Goal: Find contact information: Find contact information

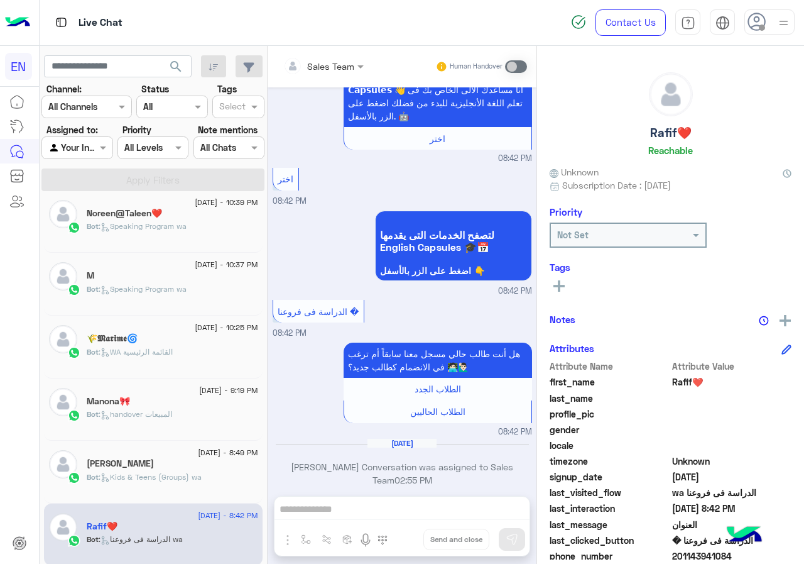
click at [657, 135] on h5 "Rafif❤️" at bounding box center [670, 133] width 41 height 14
copy h5 "Rafif"
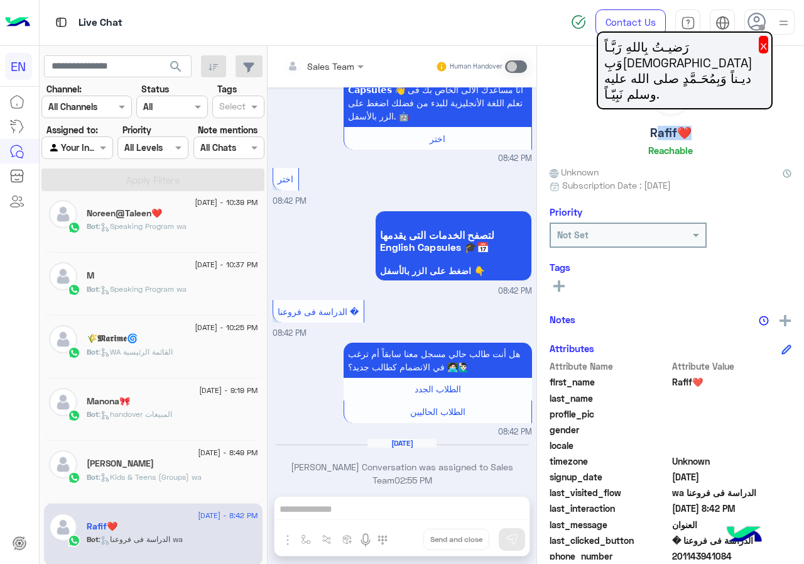
click at [562, 292] on button at bounding box center [559, 285] width 19 height 15
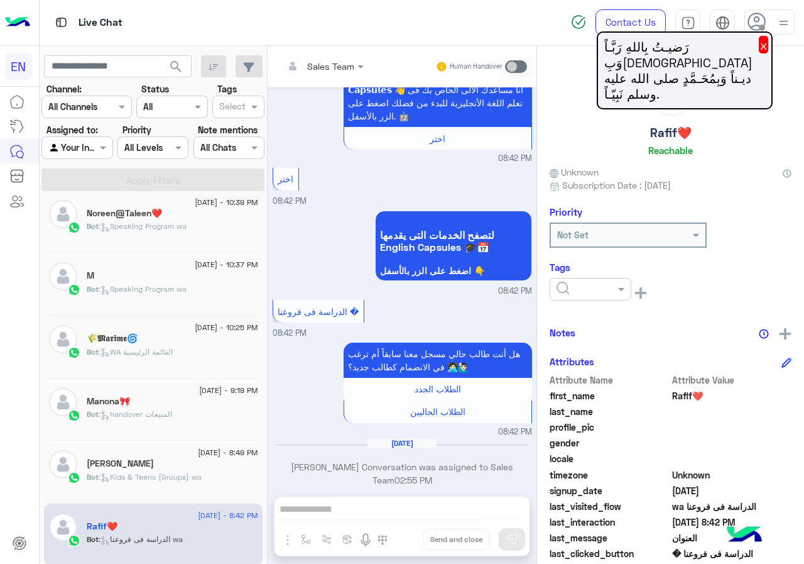
click at [572, 290] on input "text" at bounding box center [576, 289] width 38 height 13
click at [589, 362] on span "[PERSON_NAME]" at bounding box center [590, 366] width 68 height 11
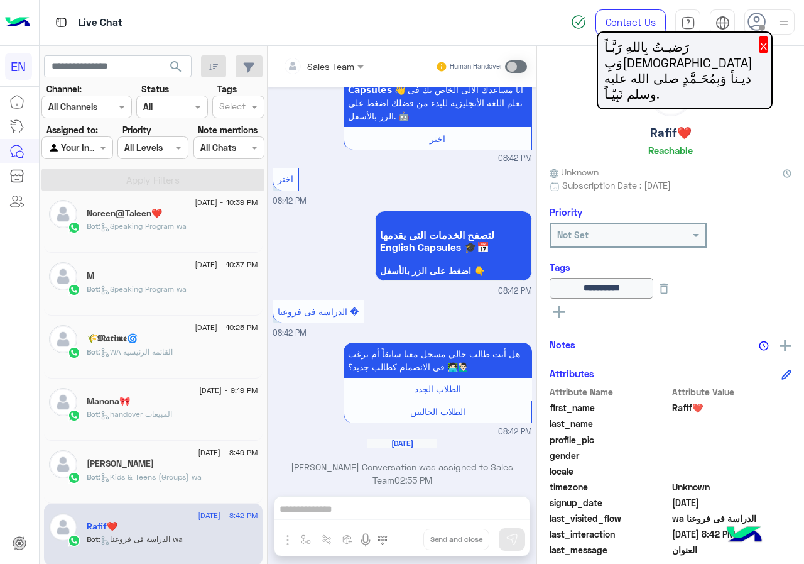
click at [178, 477] on span ": Kids & Teens (Groups) wa" at bounding box center [150, 476] width 103 height 9
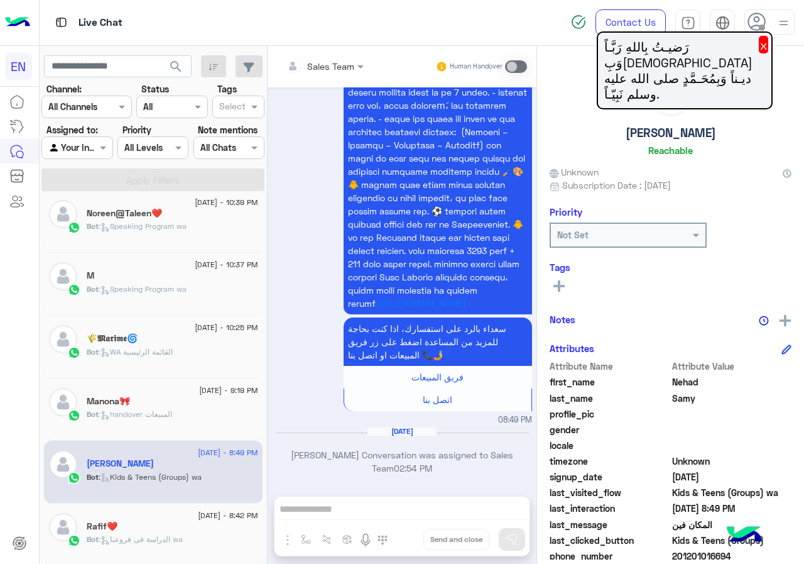
scroll to position [63, 0]
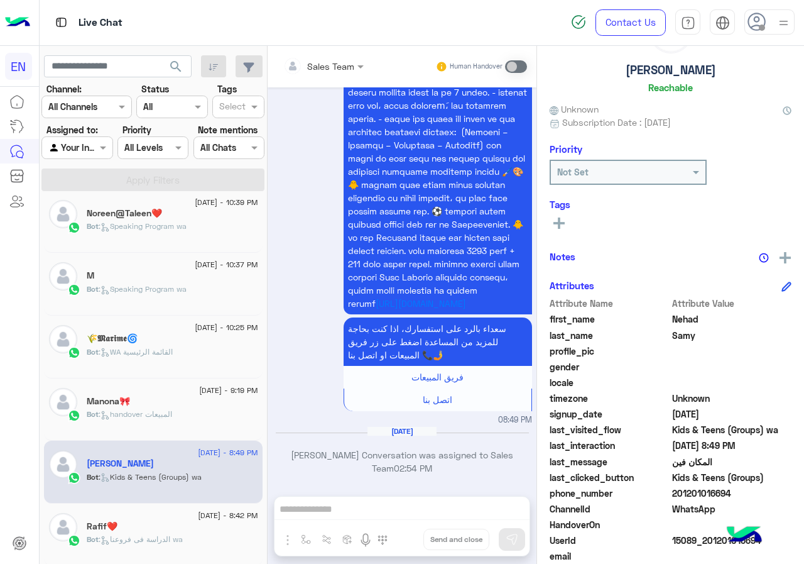
drag, startPoint x: 676, startPoint y: 493, endPoint x: 741, endPoint y: 493, distance: 64.7
click at [741, 493] on span "201201016694" at bounding box center [732, 492] width 120 height 13
copy span "01201016694"
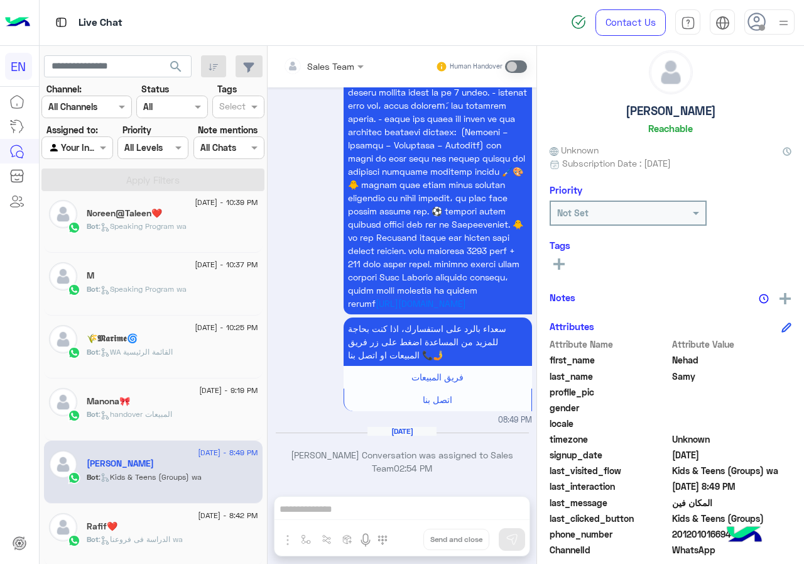
scroll to position [0, 0]
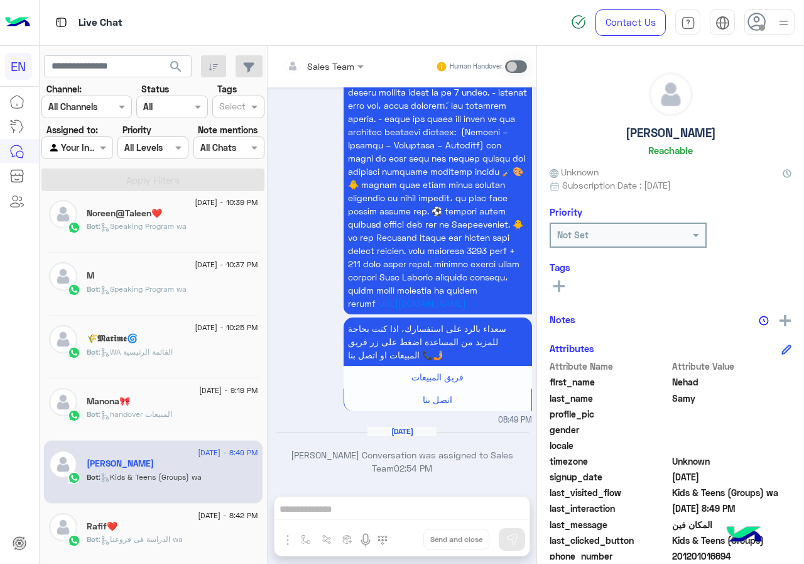
click at [662, 128] on h5 "[PERSON_NAME]" at bounding box center [671, 133] width 90 height 14
click at [662, 129] on h5 "[PERSON_NAME]" at bounding box center [671, 133] width 90 height 14
copy h5 "[PERSON_NAME]"
click at [566, 287] on button at bounding box center [559, 285] width 19 height 15
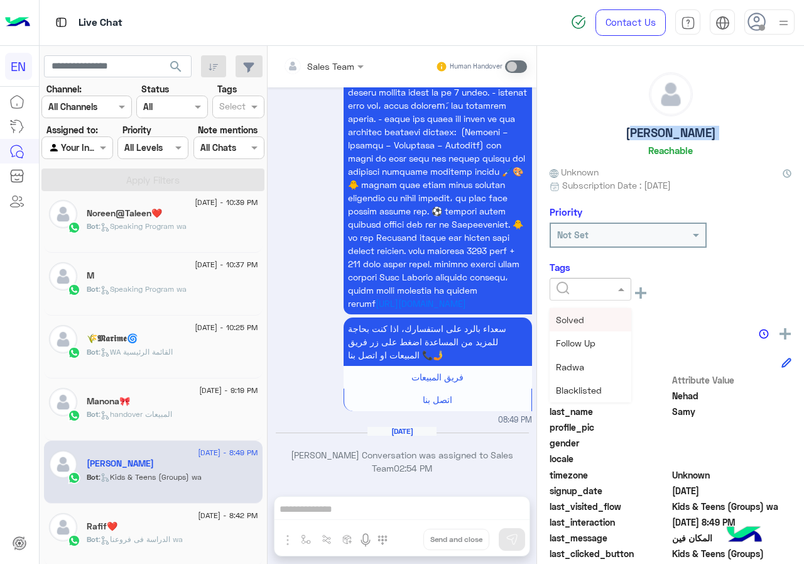
click at [570, 289] on input "text" at bounding box center [576, 289] width 38 height 13
click at [586, 359] on div "[PERSON_NAME]" at bounding box center [591, 366] width 82 height 23
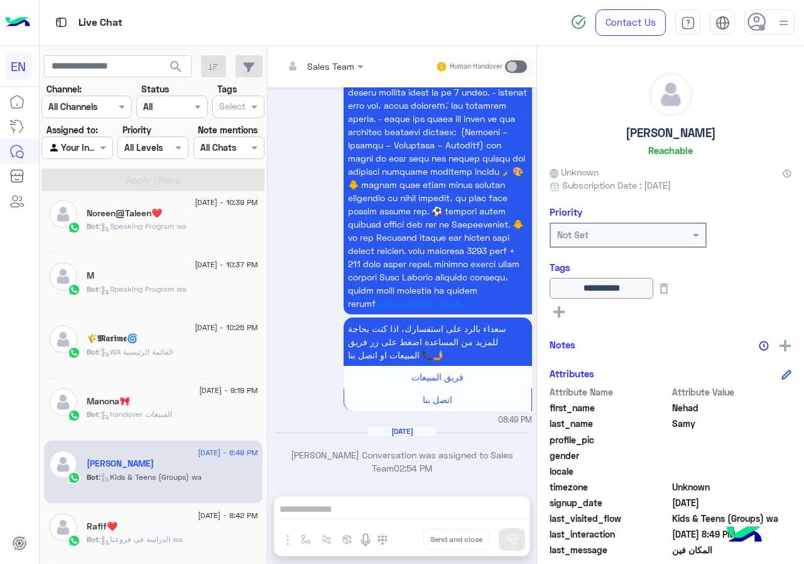
click at [153, 423] on div "Bot : handover المبيعات" at bounding box center [173, 419] width 172 height 22
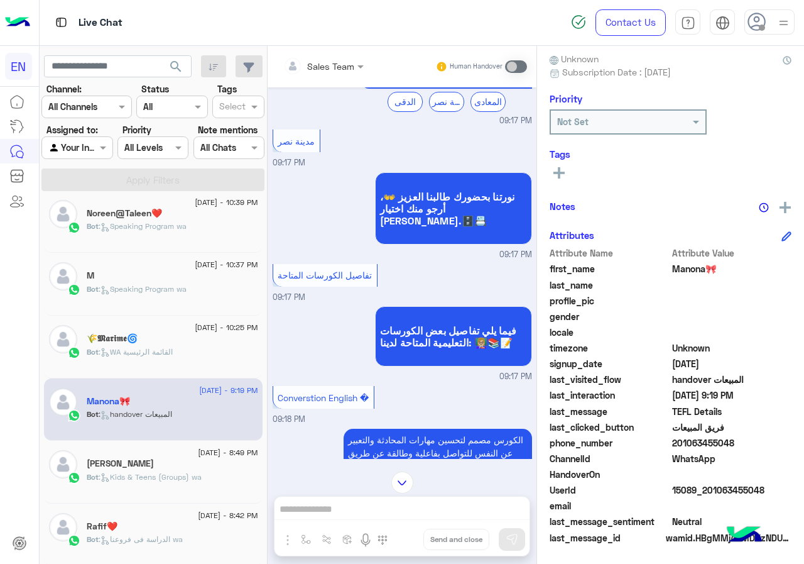
scroll to position [178, 0]
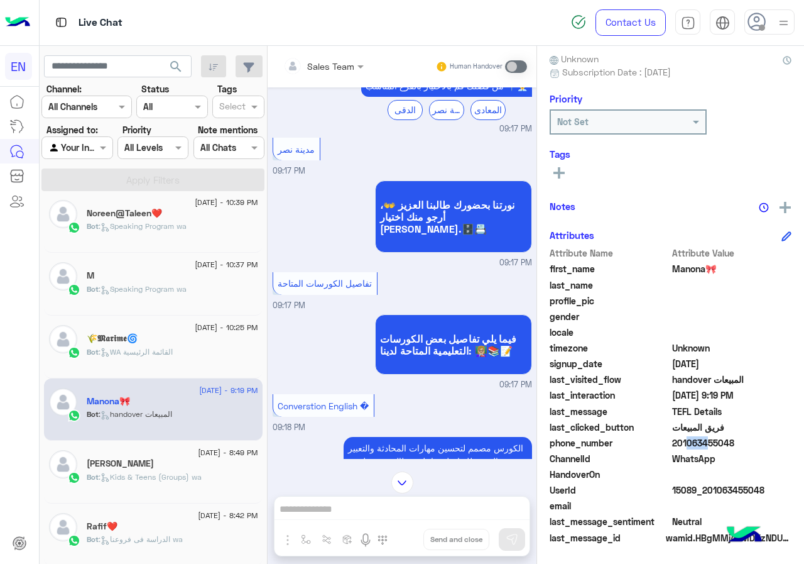
drag, startPoint x: 680, startPoint y: 442, endPoint x: 697, endPoint y: 443, distance: 17.0
click at [697, 443] on span "201063455048" at bounding box center [732, 442] width 120 height 13
click at [677, 442] on span "201063455048" at bounding box center [732, 442] width 120 height 13
drag, startPoint x: 677, startPoint y: 442, endPoint x: 724, endPoint y: 444, distance: 46.5
click at [724, 444] on span "201063455048" at bounding box center [732, 442] width 120 height 13
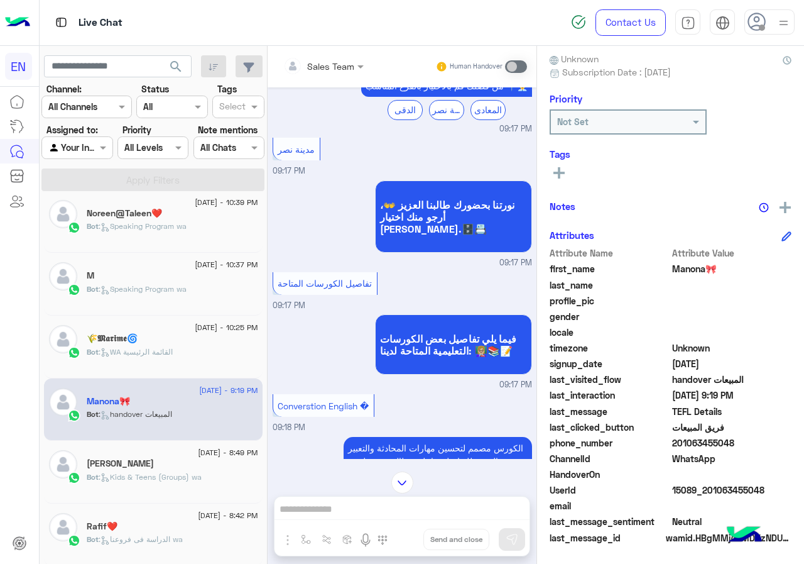
click at [690, 444] on span "201063455048" at bounding box center [732, 442] width 120 height 13
drag, startPoint x: 674, startPoint y: 444, endPoint x: 731, endPoint y: 443, distance: 57.2
click at [731, 443] on span "201063455048" at bounding box center [732, 442] width 120 height 13
copy span "01063455048"
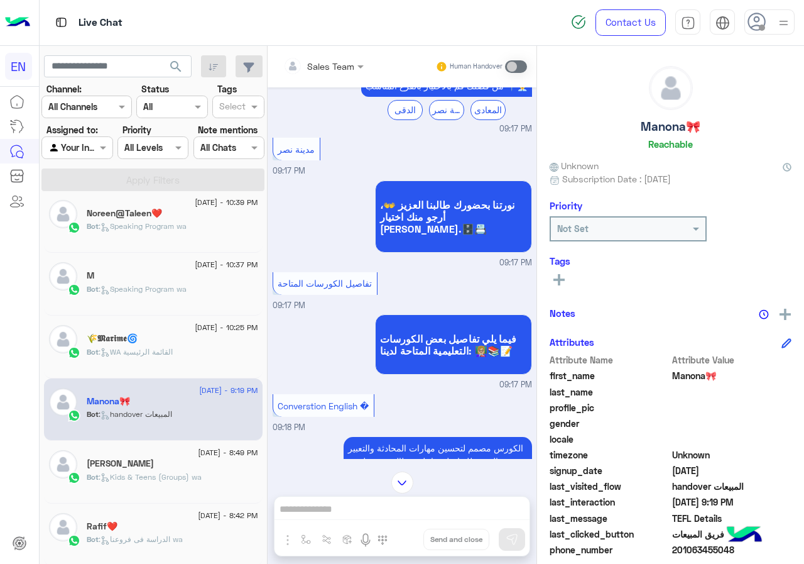
scroll to position [0, 0]
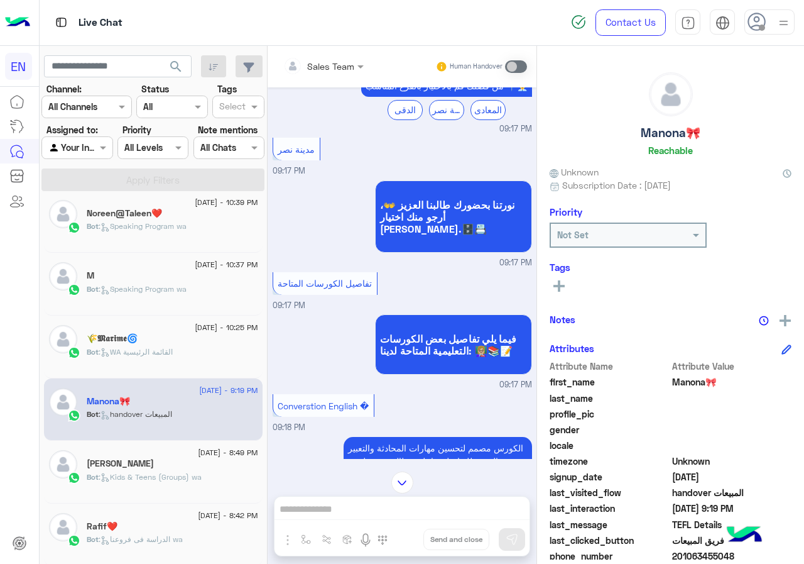
click at [673, 139] on h5 "Manona🎀" at bounding box center [671, 133] width 60 height 14
copy h5 "Manona"
click at [557, 281] on icon at bounding box center [559, 285] width 11 height 11
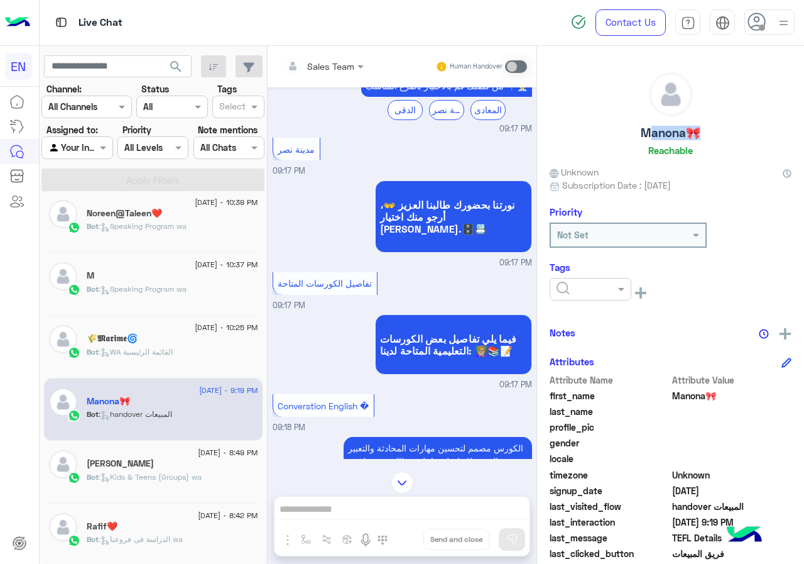
click at [596, 297] on div at bounding box center [591, 289] width 82 height 23
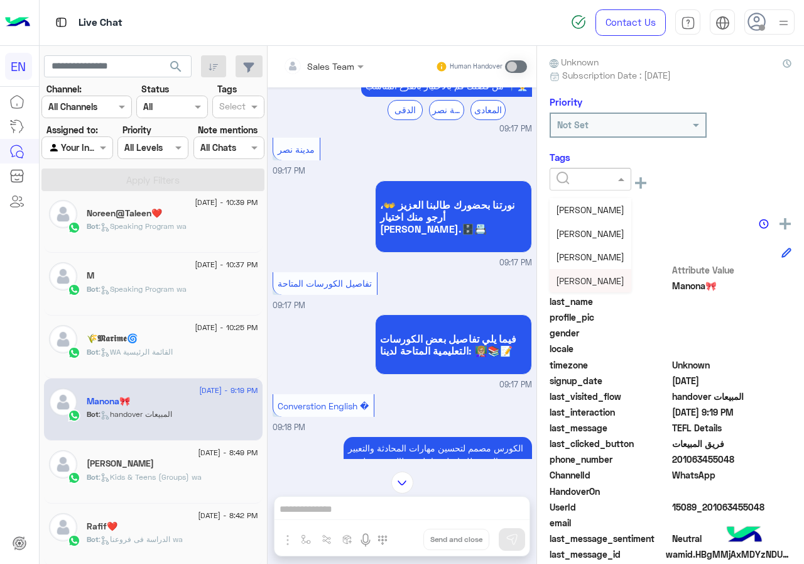
scroll to position [126, 0]
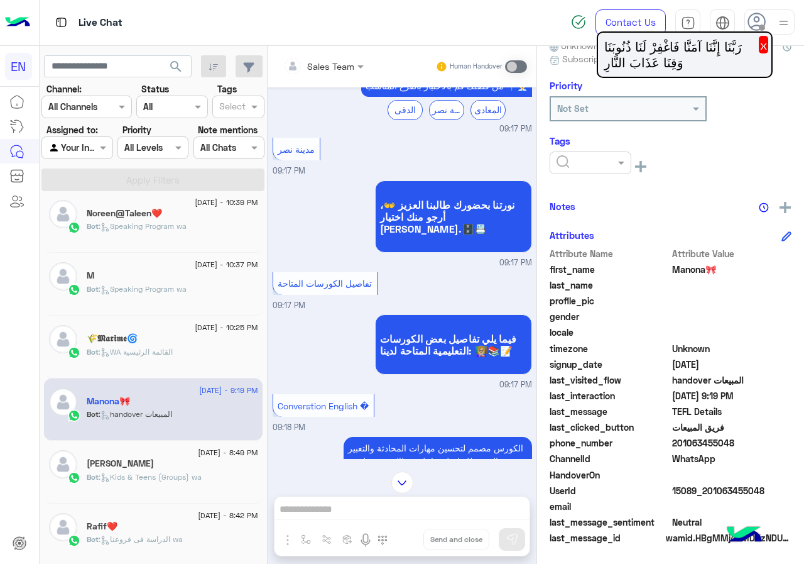
drag, startPoint x: 676, startPoint y: 444, endPoint x: 759, endPoint y: 445, distance: 82.9
click at [759, 445] on span "201063455048" at bounding box center [732, 442] width 120 height 13
copy span "01063455048"
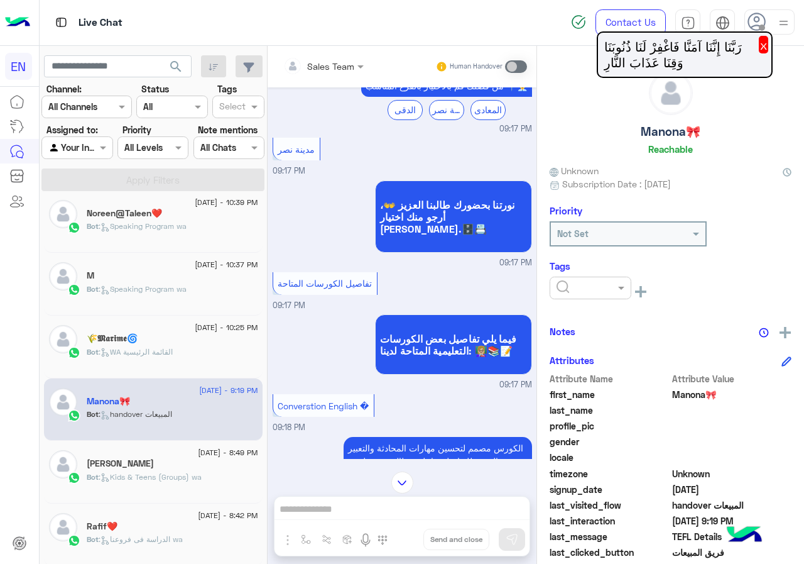
scroll to position [0, 0]
click at [596, 293] on div at bounding box center [590, 288] width 80 height 14
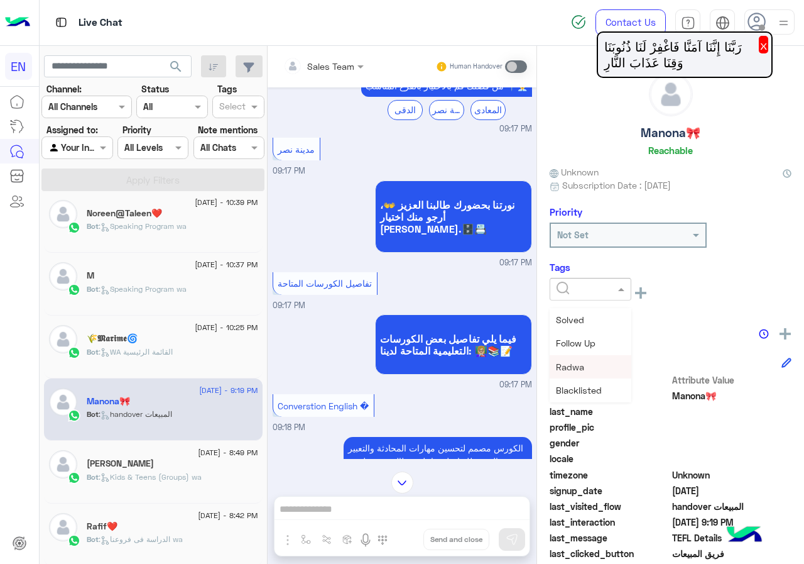
scroll to position [164, 0]
click at [608, 365] on div "[PERSON_NAME]" at bounding box center [591, 366] width 82 height 23
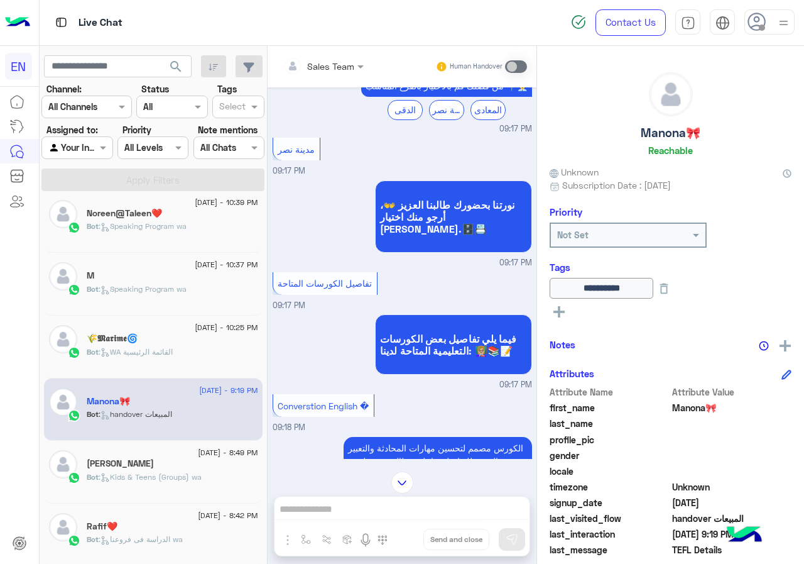
click at [173, 354] on span ": WA القائمة الرئيسية" at bounding box center [136, 351] width 74 height 9
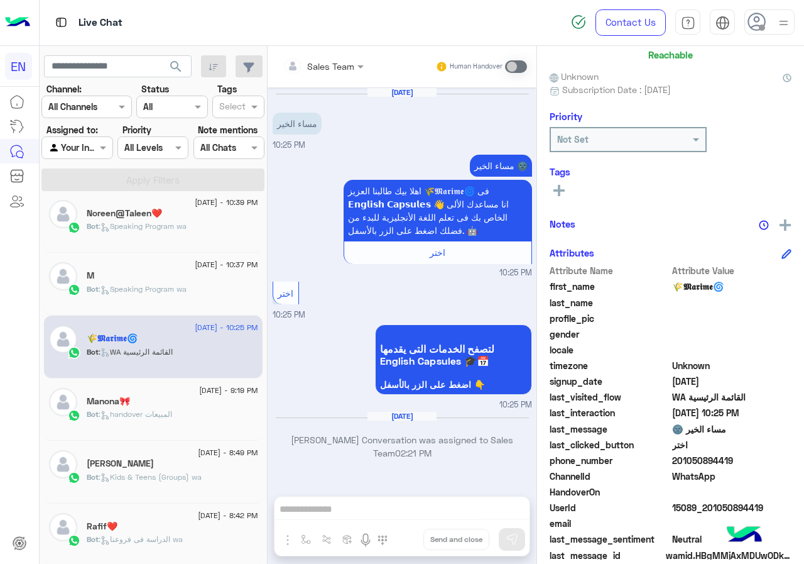
scroll to position [113, 0]
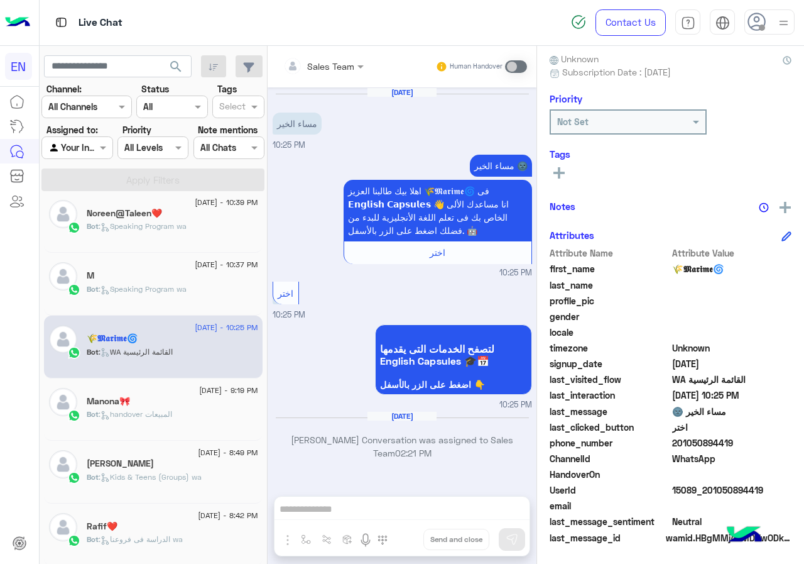
drag, startPoint x: 677, startPoint y: 441, endPoint x: 743, endPoint y: 441, distance: 66.6
click at [743, 441] on span "201050894419" at bounding box center [732, 442] width 120 height 13
copy span "01050894419"
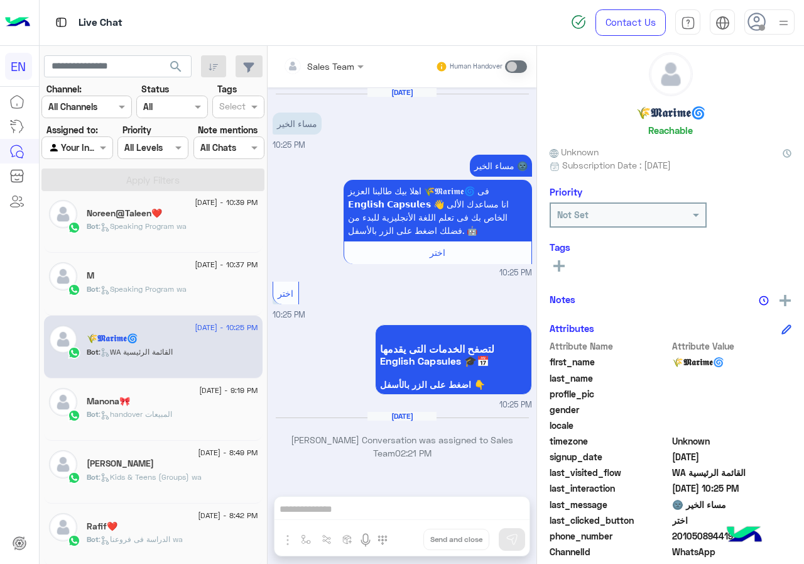
scroll to position [0, 0]
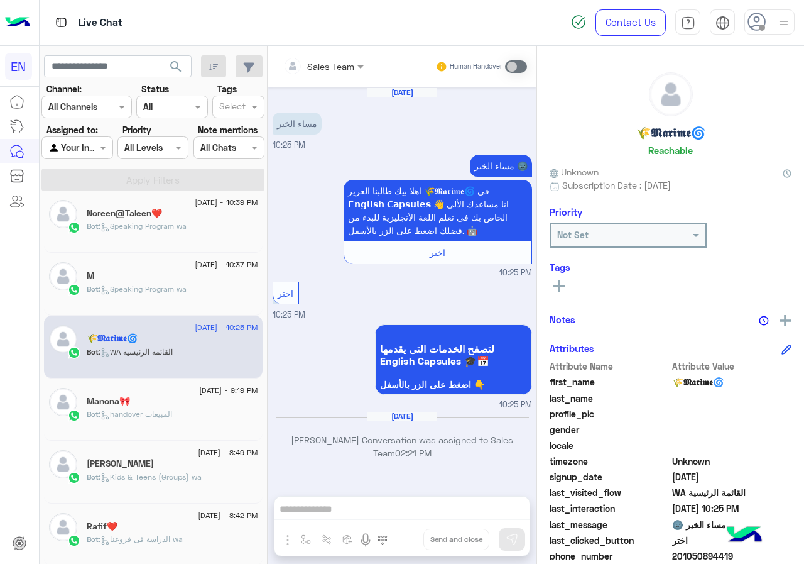
copy span "01050894419"
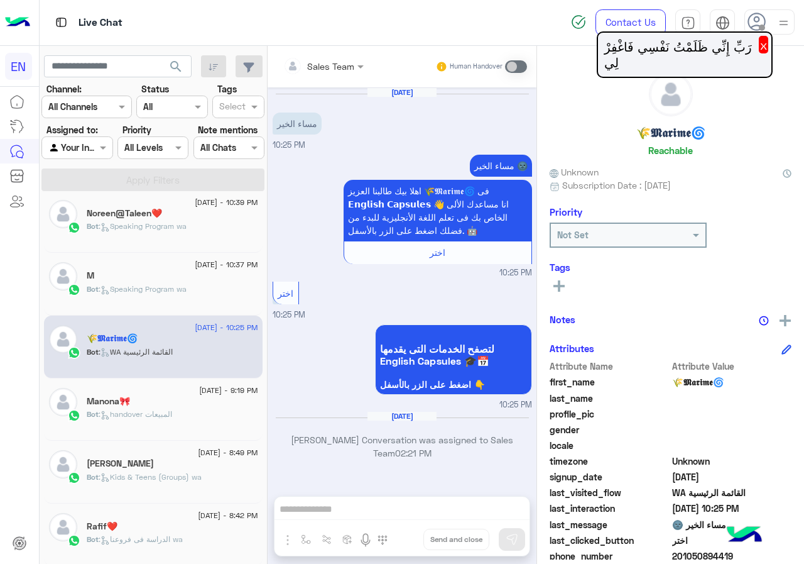
click at [669, 138] on h5 "🌾𝕸𝖆𝖗𝖎𝖒𝖊🌀" at bounding box center [670, 133] width 69 height 14
copy h5 "𝖆𝖗𝖎𝖒𝖊🌀"
